Goal: Find specific page/section: Find specific page/section

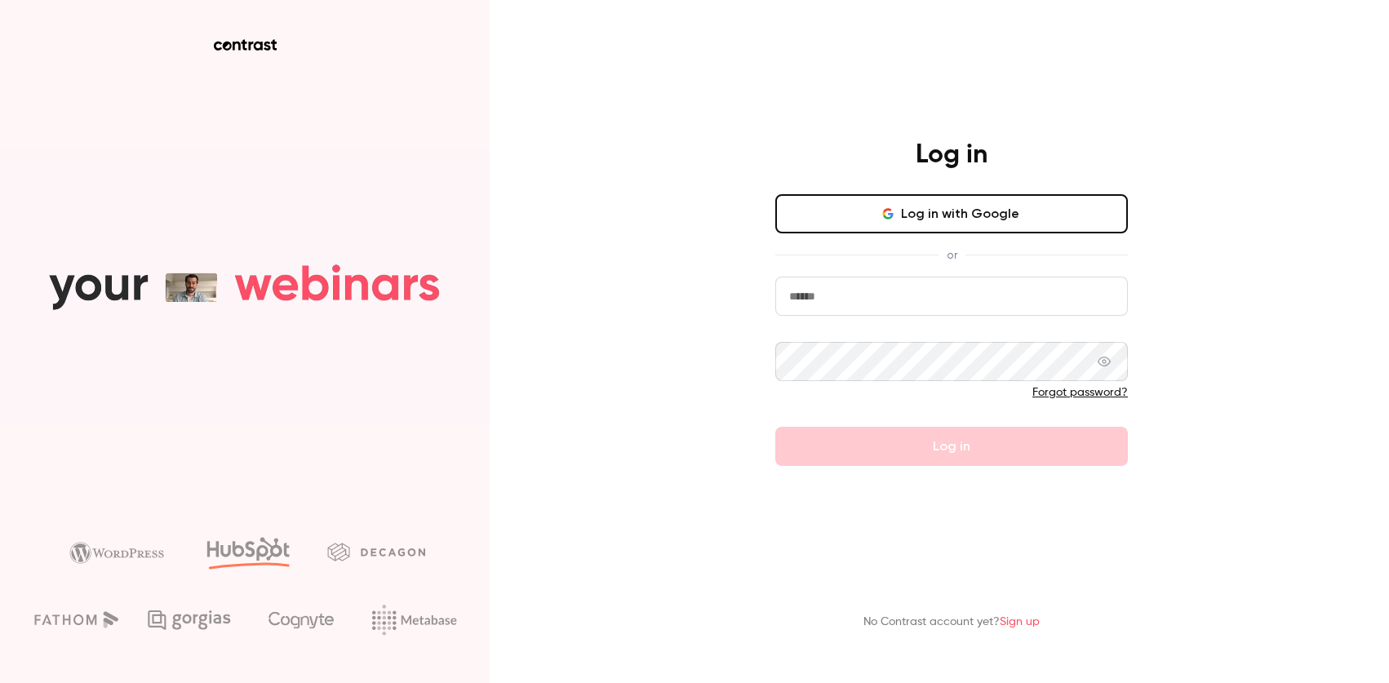
type input "**********"
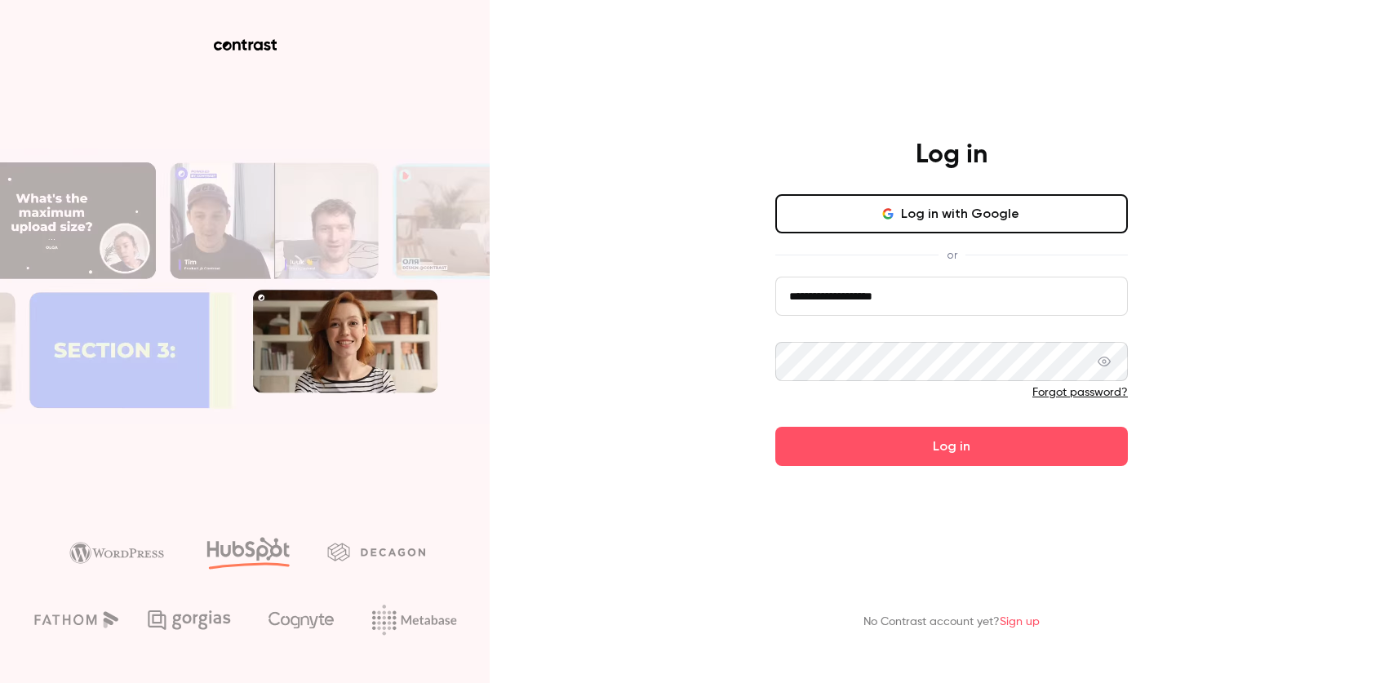
click at [950, 393] on div "Forgot password?" at bounding box center [951, 392] width 353 height 16
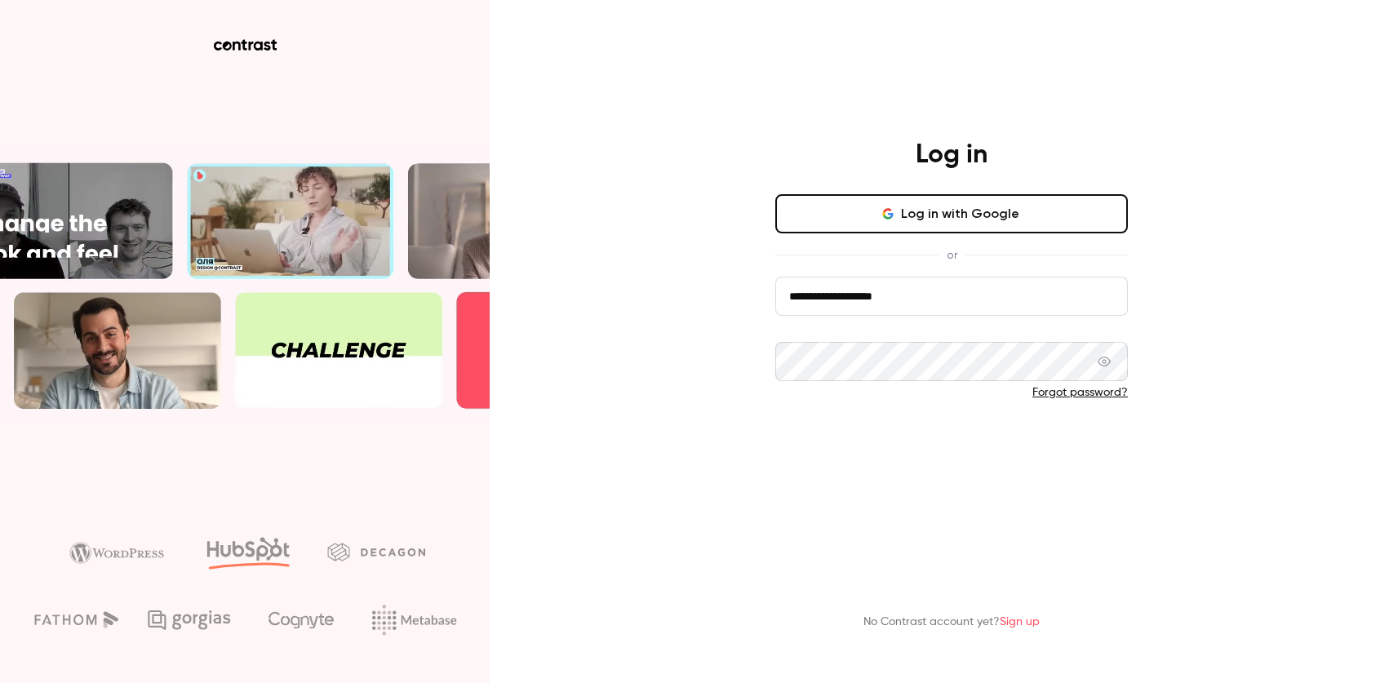
click at [940, 430] on button "Log in" at bounding box center [951, 446] width 353 height 39
